Goal: Browse casually: Explore the website without a specific task or goal

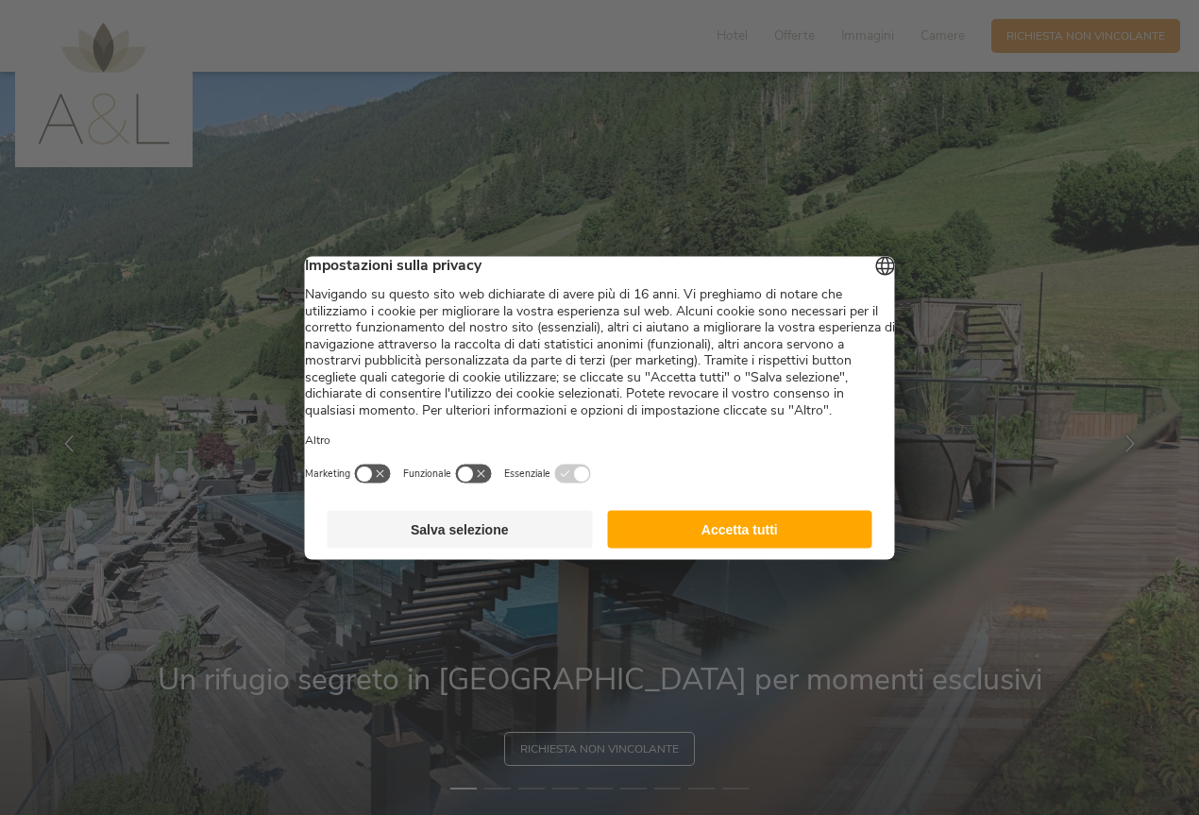
click at [783, 547] on button "Accetta tutti" at bounding box center [739, 529] width 265 height 38
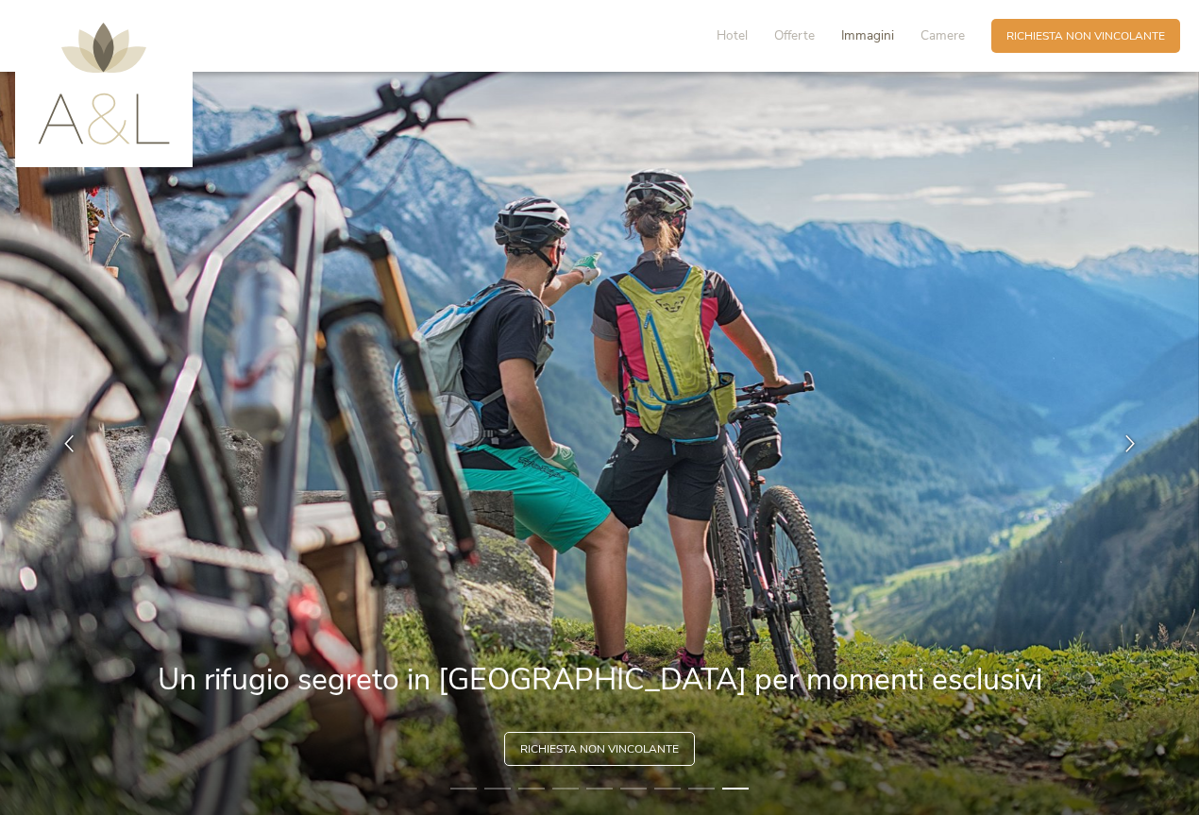
click at [869, 43] on span "Immagini" at bounding box center [867, 35] width 53 height 18
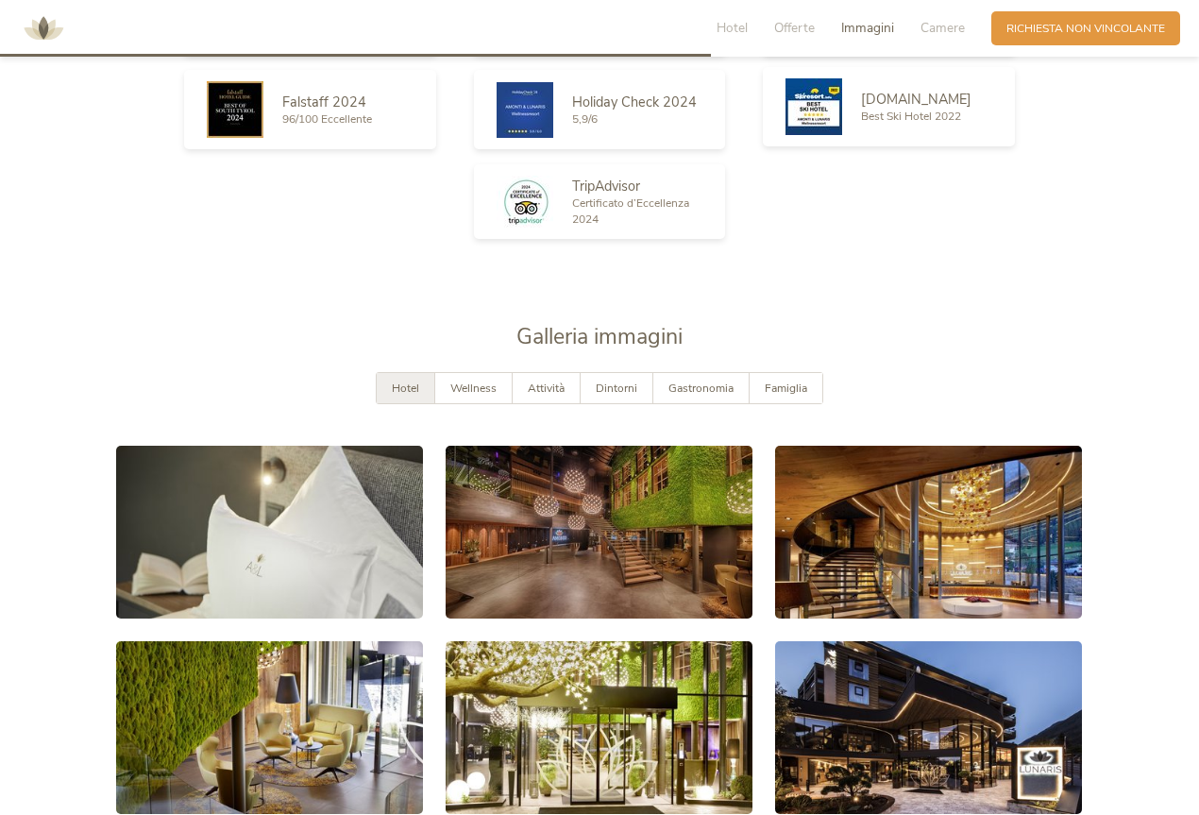
scroll to position [2962, 0]
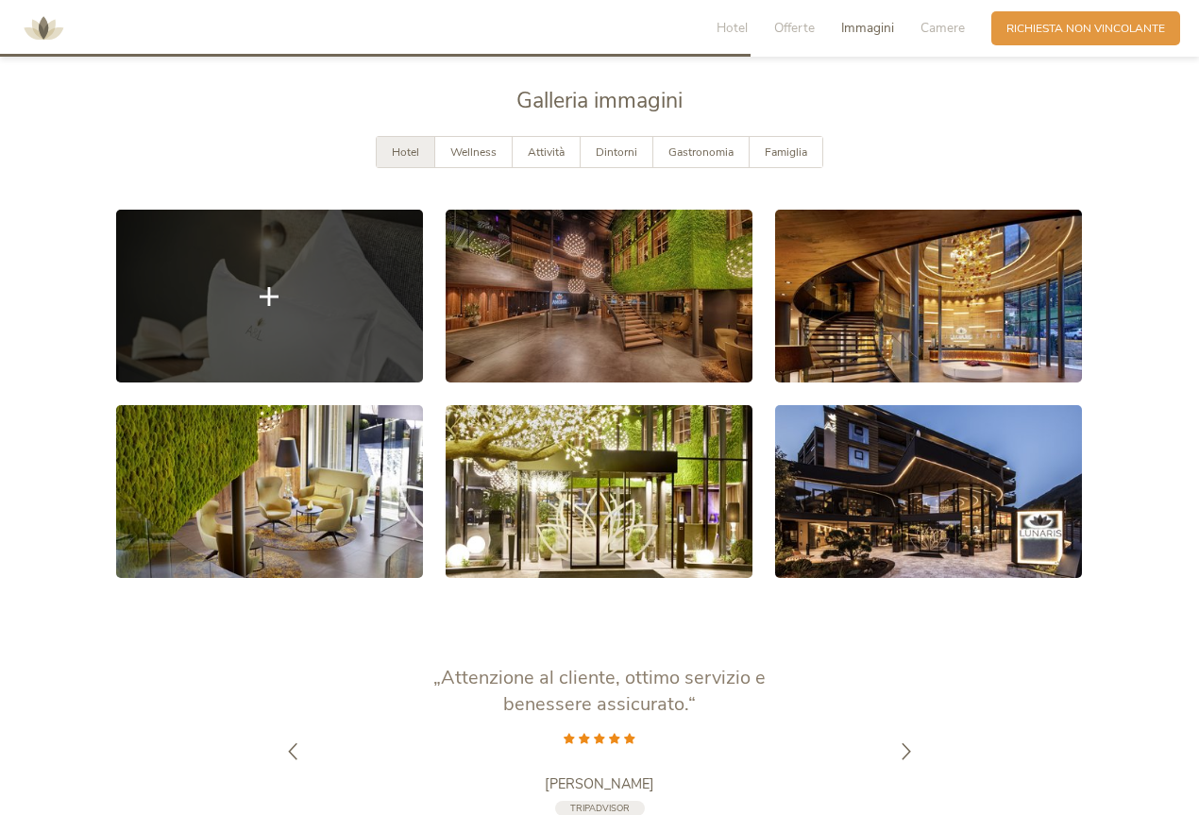
click at [334, 293] on link at bounding box center [269, 296] width 307 height 173
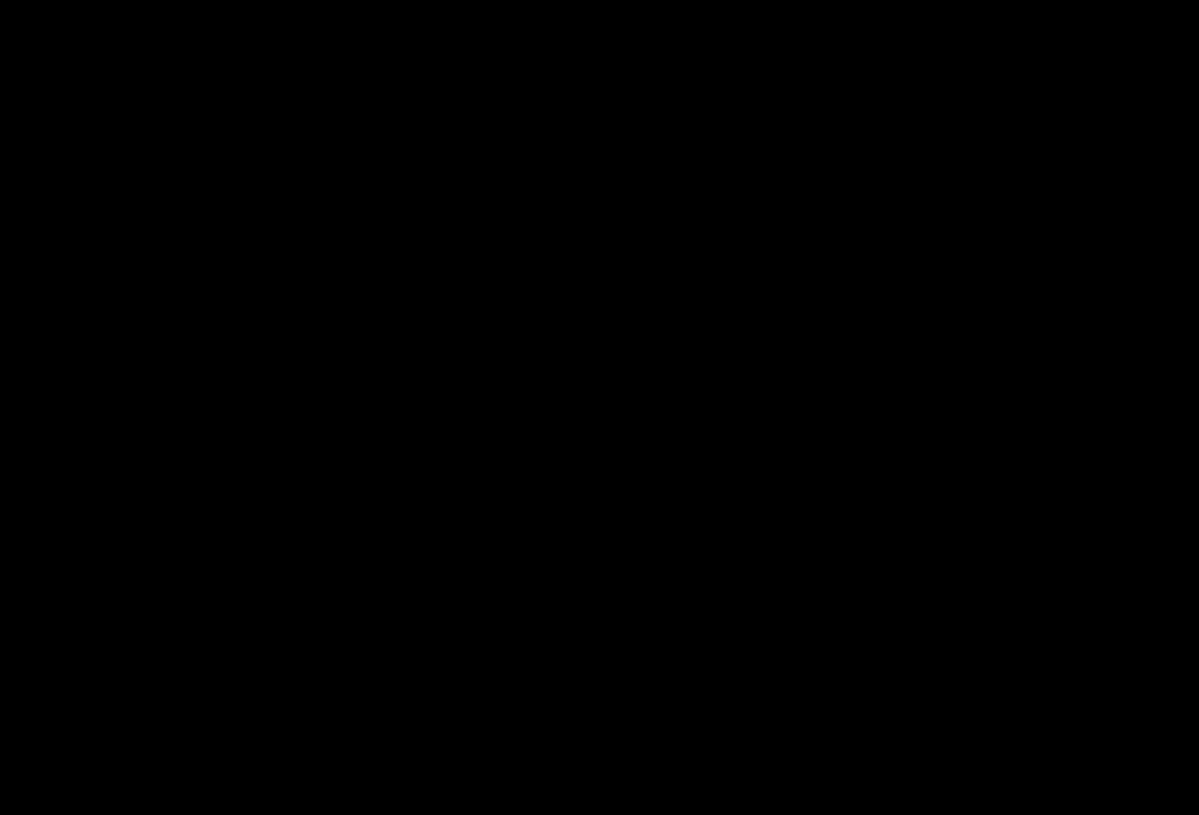
click at [334, 293] on div at bounding box center [599, 407] width 1199 height 815
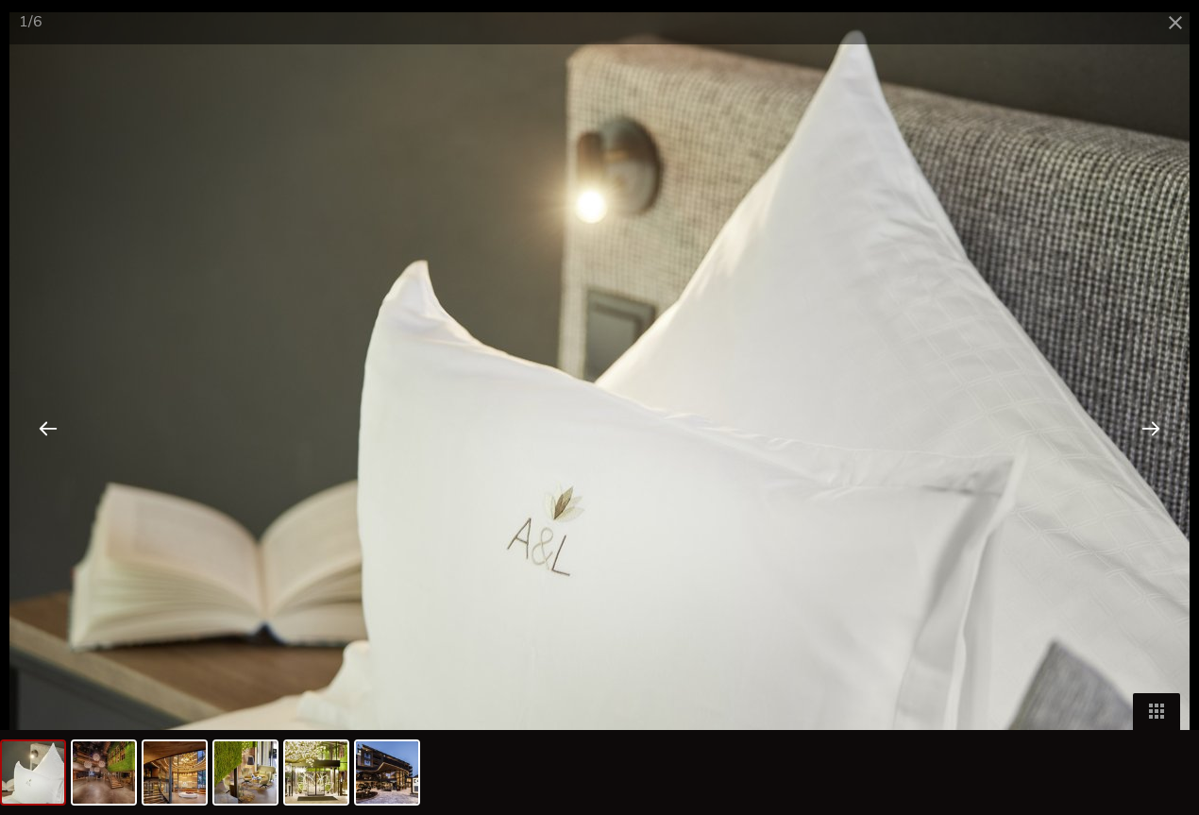
click at [930, 398] on img at bounding box center [599, 405] width 1180 height 787
click at [1147, 434] on div at bounding box center [1151, 427] width 59 height 59
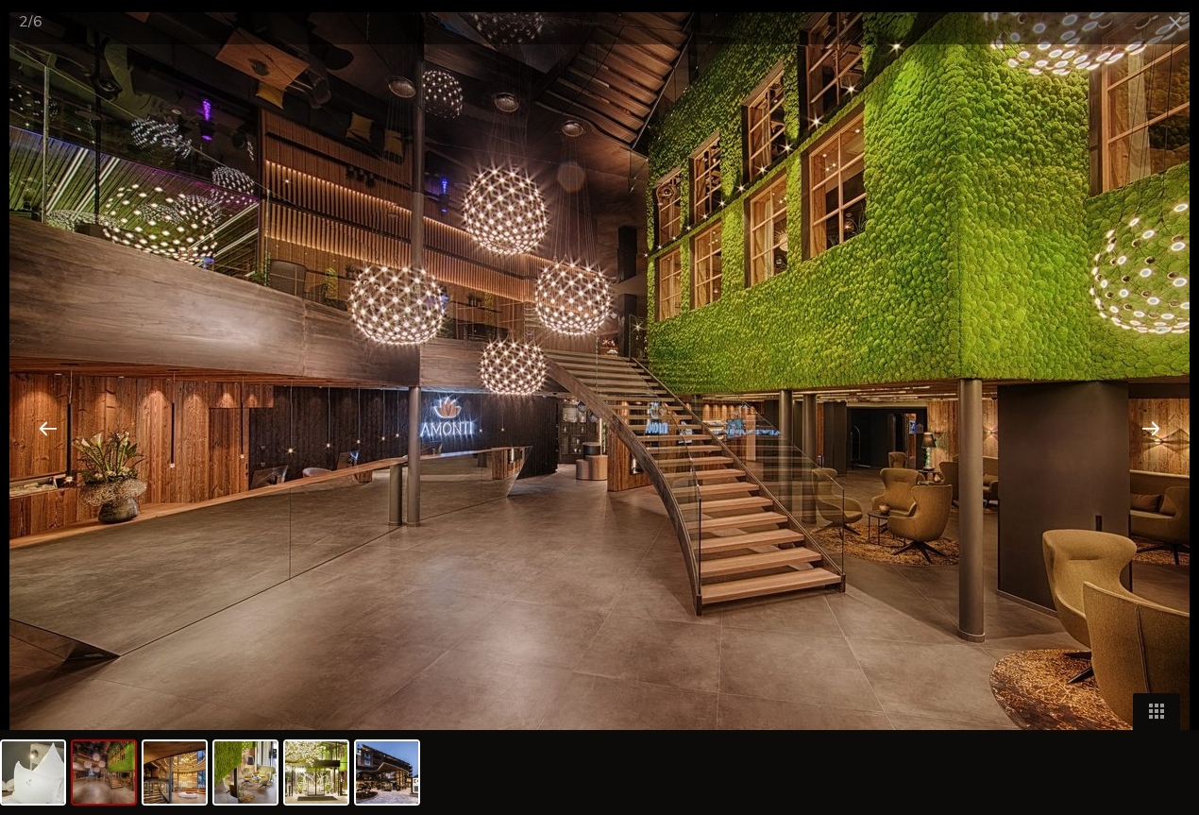
click at [1146, 424] on div at bounding box center [1151, 427] width 59 height 59
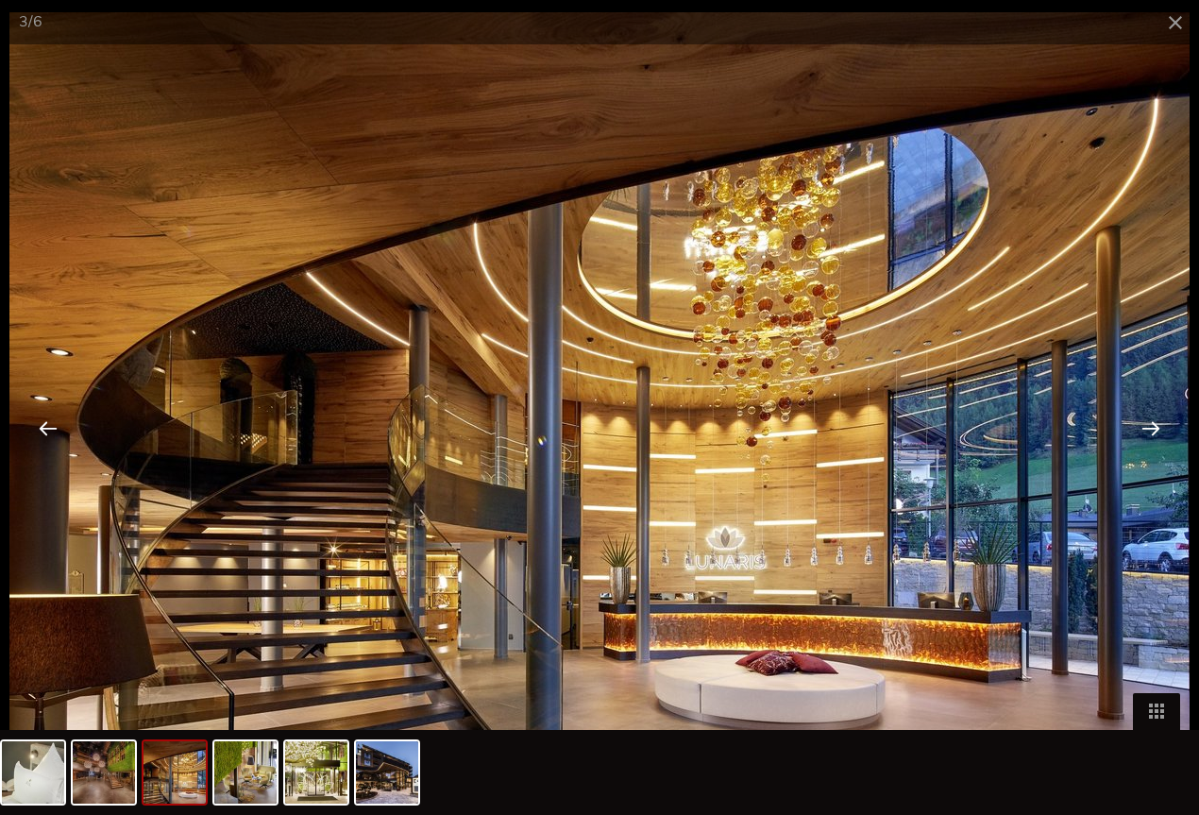
click at [1146, 424] on div at bounding box center [1151, 427] width 59 height 59
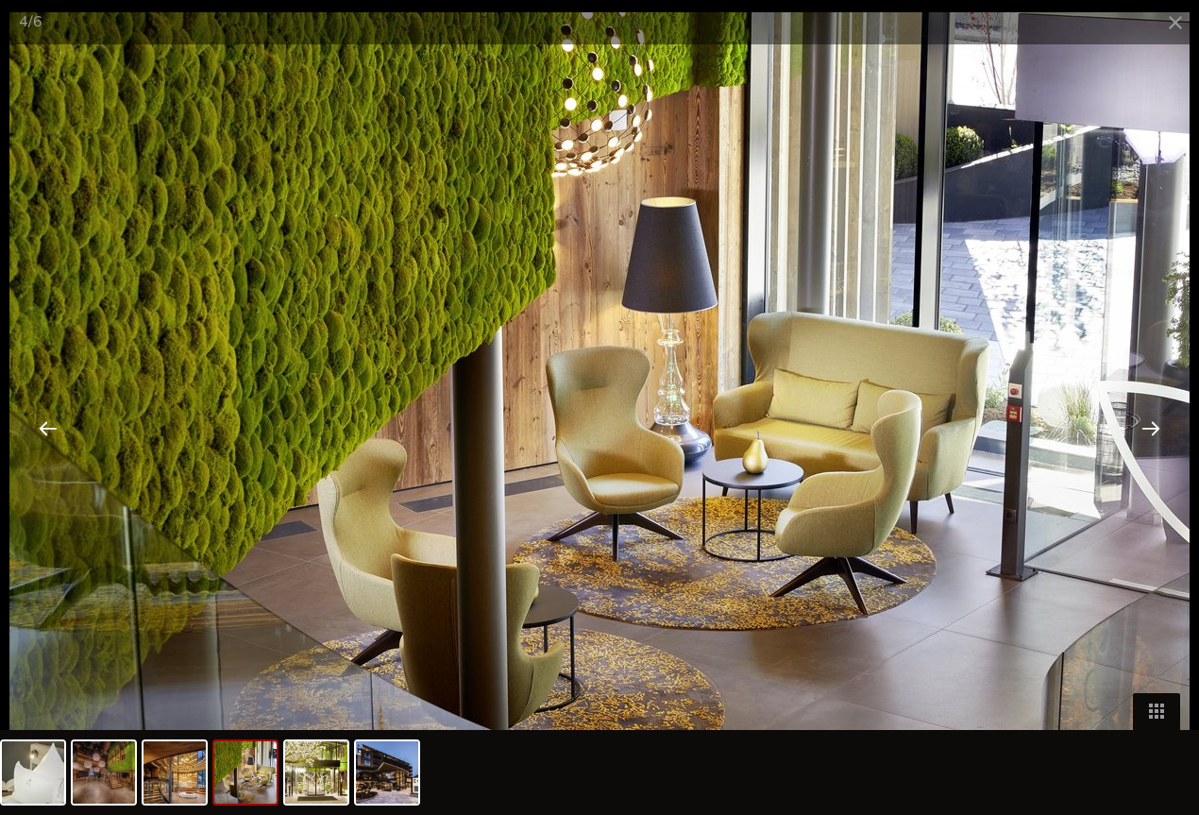
click at [1149, 426] on div at bounding box center [1151, 427] width 59 height 59
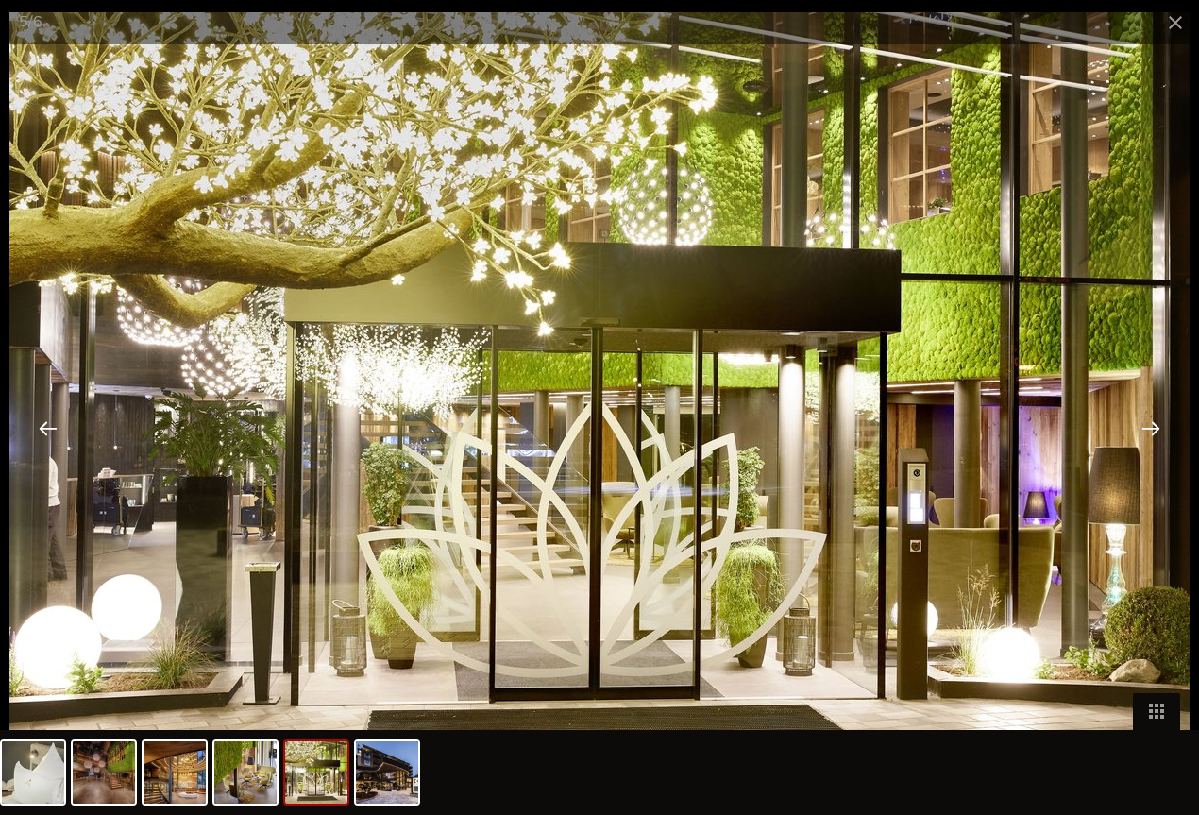
click at [1149, 426] on div at bounding box center [1151, 427] width 59 height 59
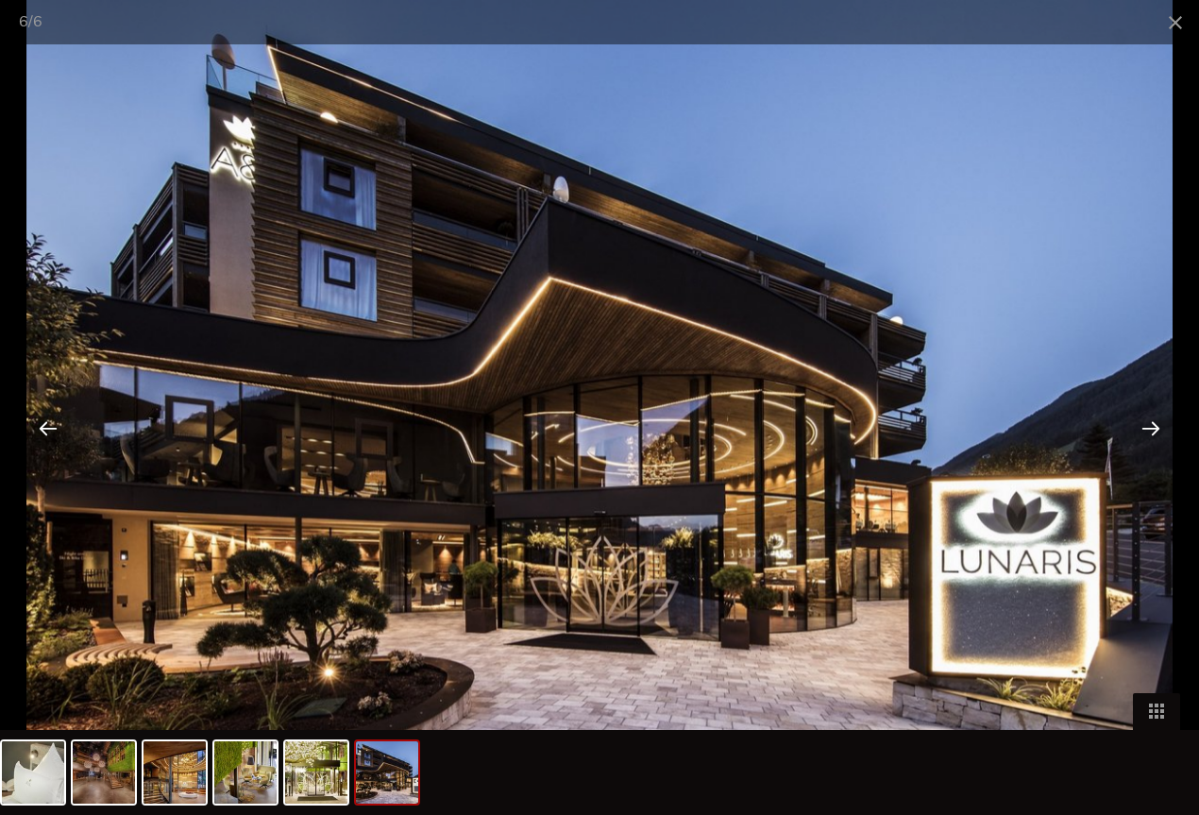
click at [1149, 426] on div at bounding box center [1151, 427] width 59 height 59
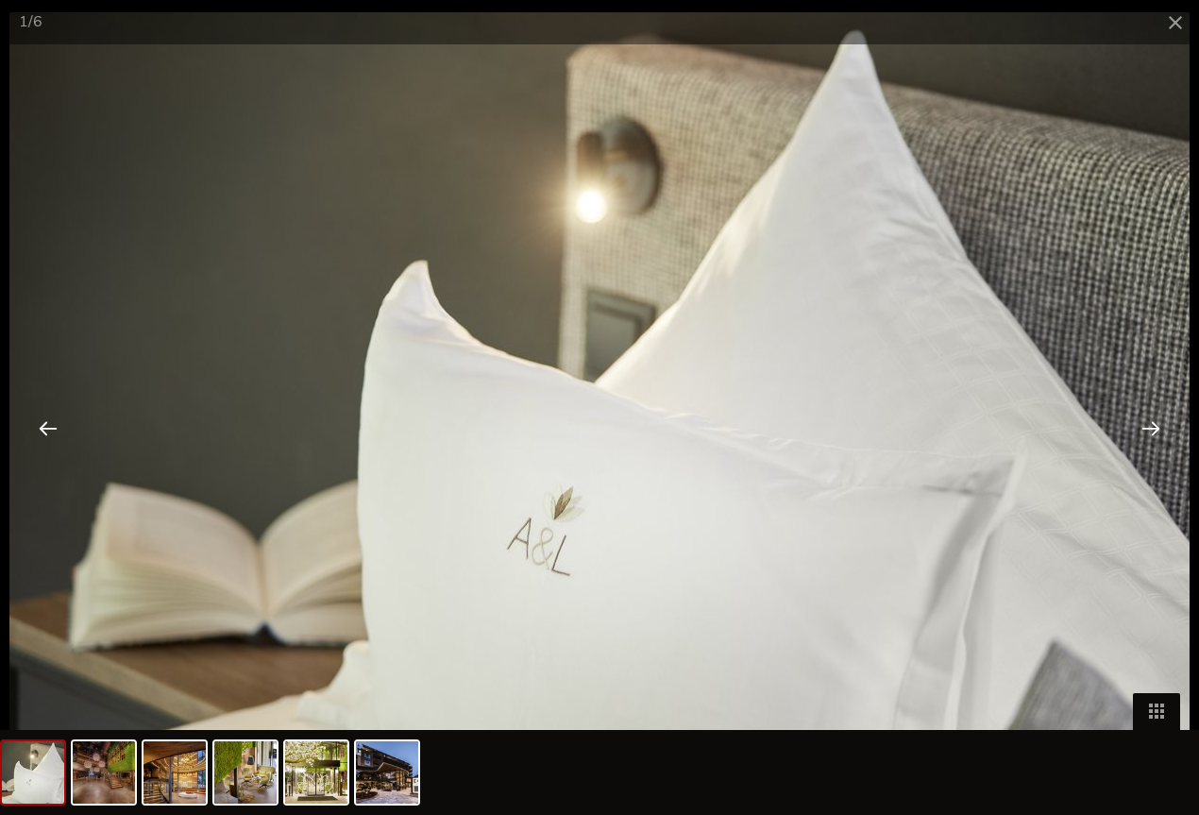
click at [1149, 426] on div at bounding box center [1151, 427] width 59 height 59
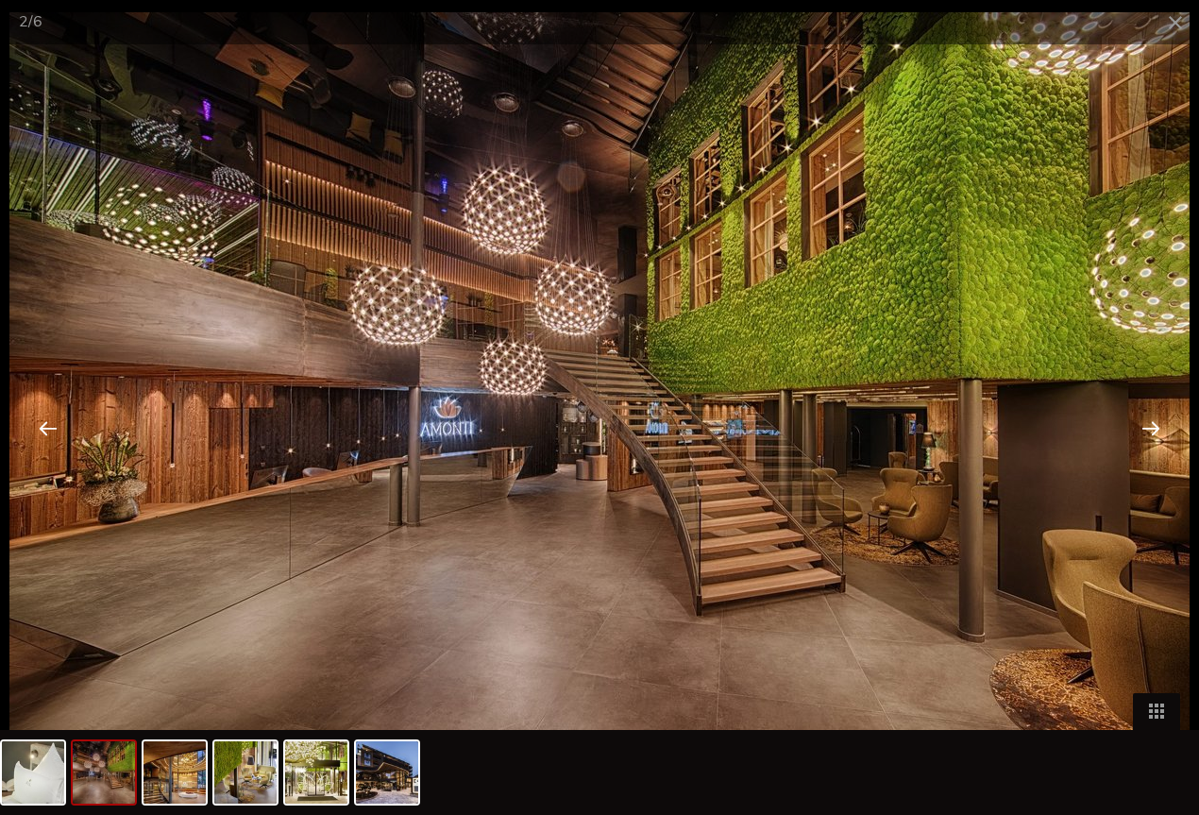
click at [1149, 426] on div at bounding box center [1151, 427] width 59 height 59
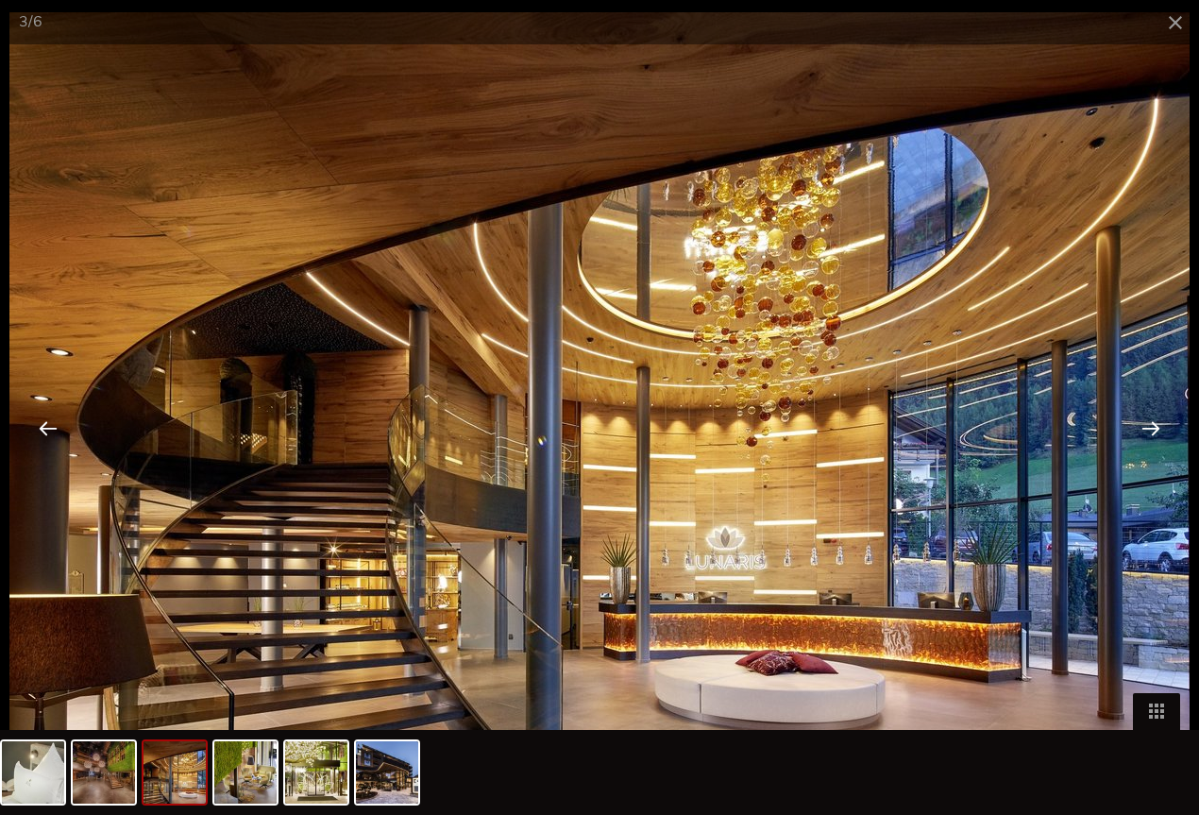
click at [1149, 427] on div at bounding box center [1151, 427] width 59 height 59
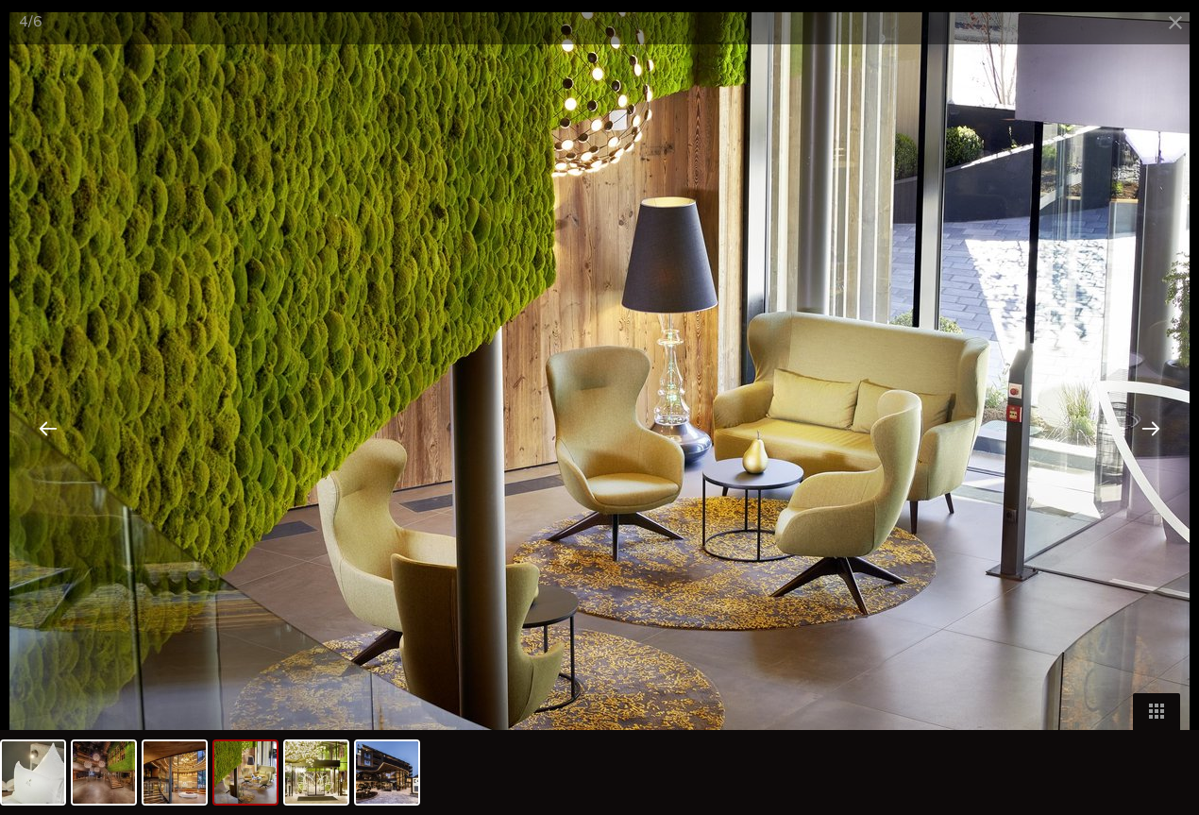
scroll to position [3434, 0]
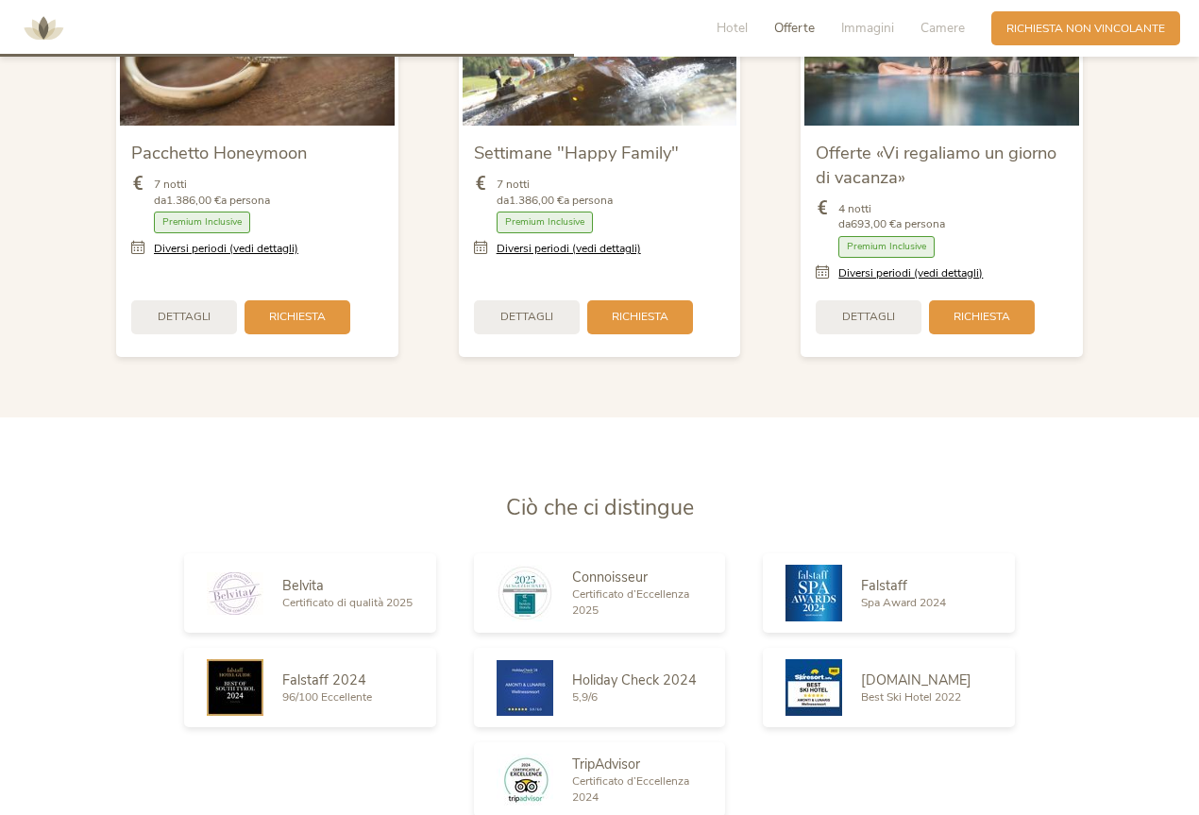
scroll to position [1982, 0]
